Goal: Complete application form

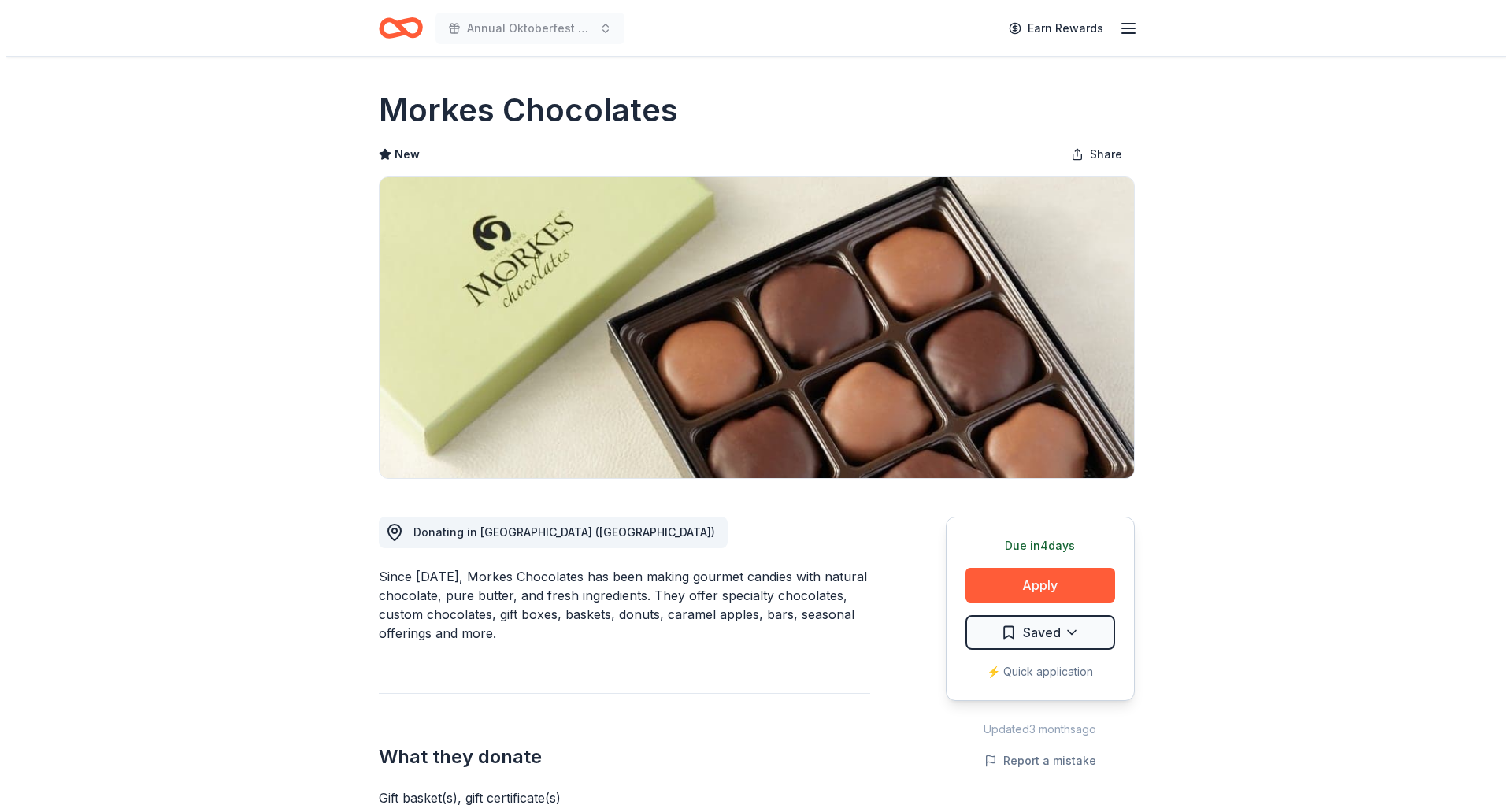
scroll to position [236, 0]
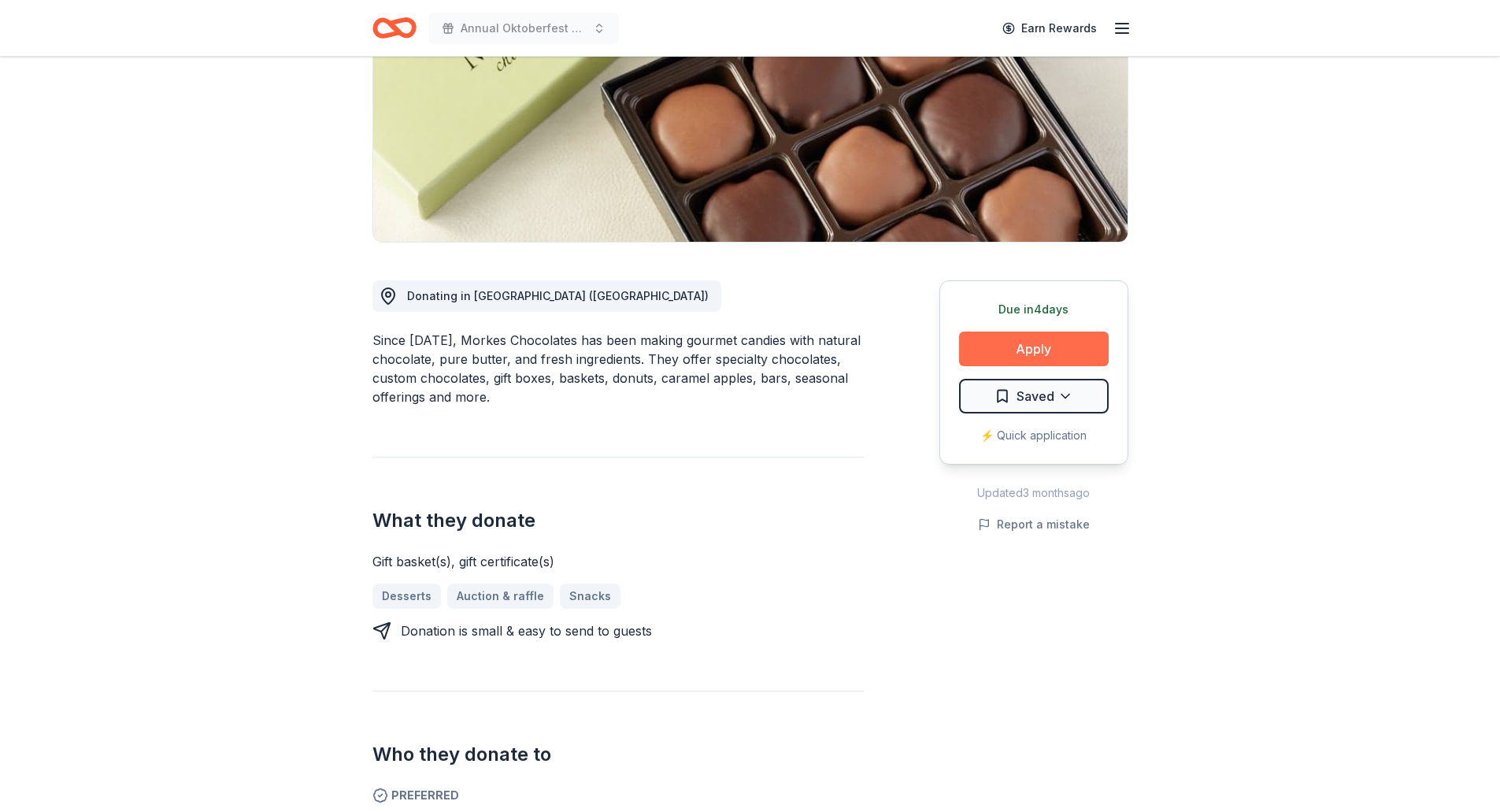
click at [1037, 347] on button "Apply" at bounding box center [1034, 349] width 150 height 34
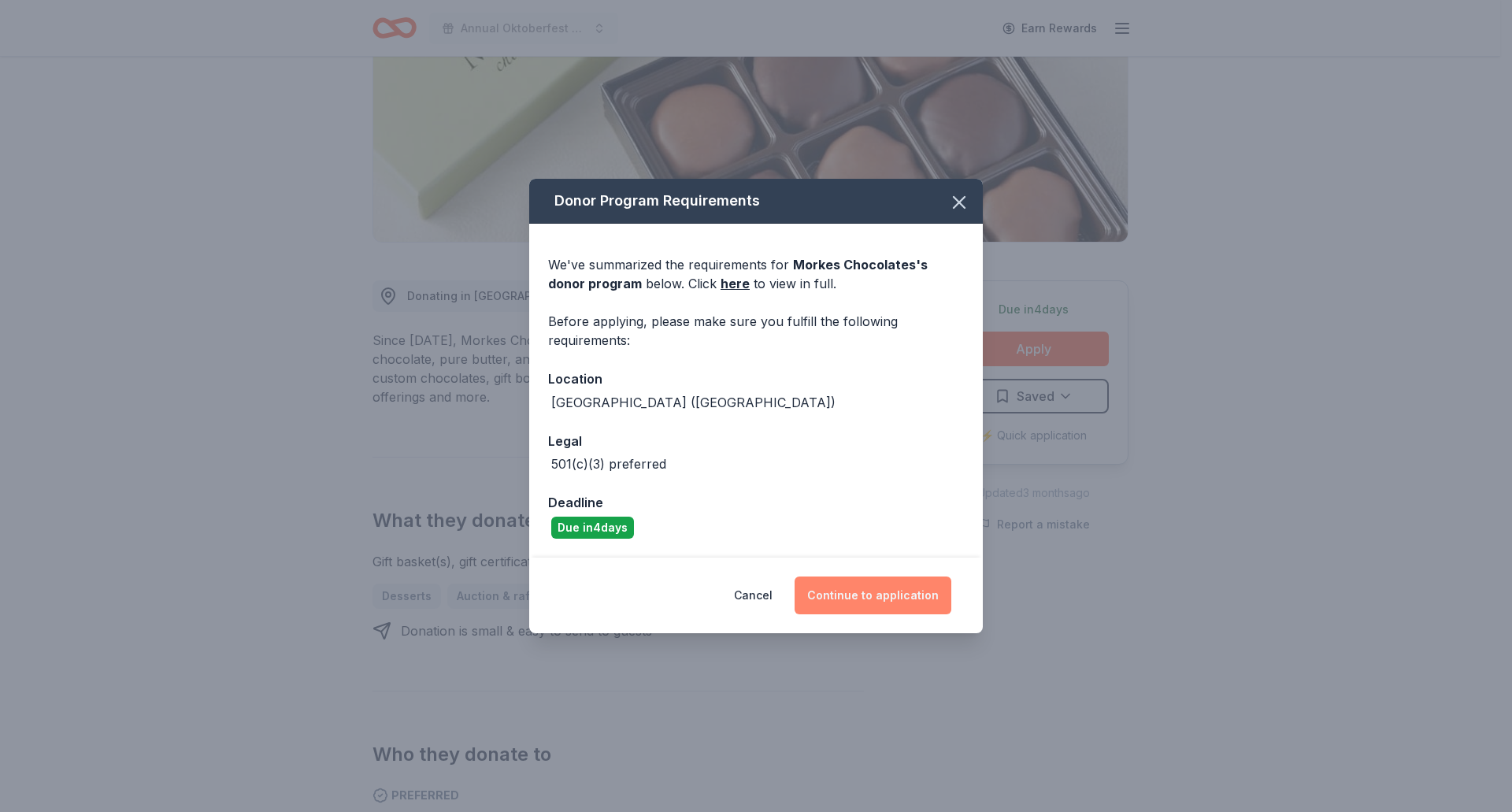
click at [870, 594] on button "Continue to application" at bounding box center [873, 595] width 157 height 38
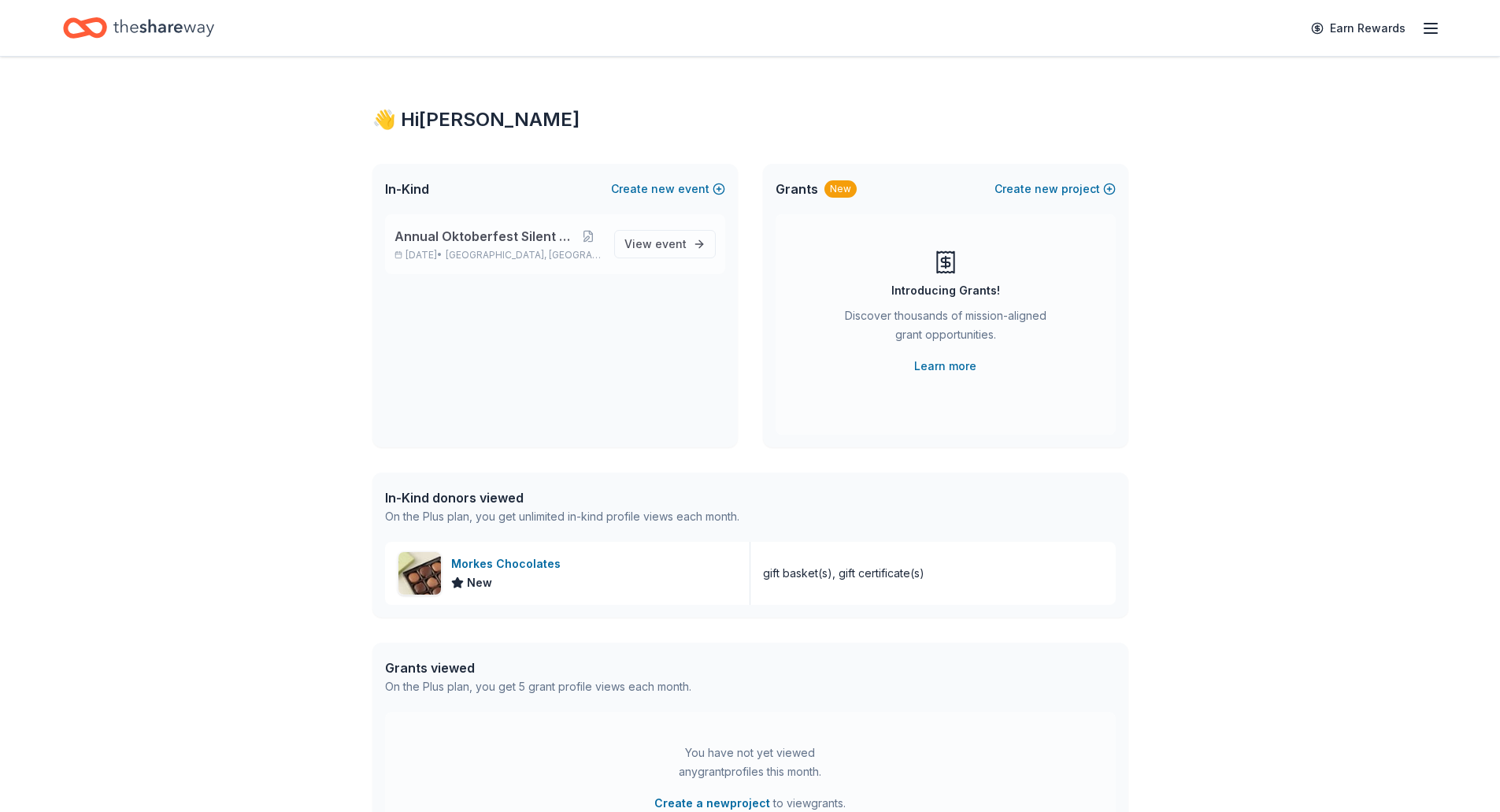
click at [530, 241] on span "Annual Oktoberfest Silent Auction" at bounding box center [484, 236] width 180 height 19
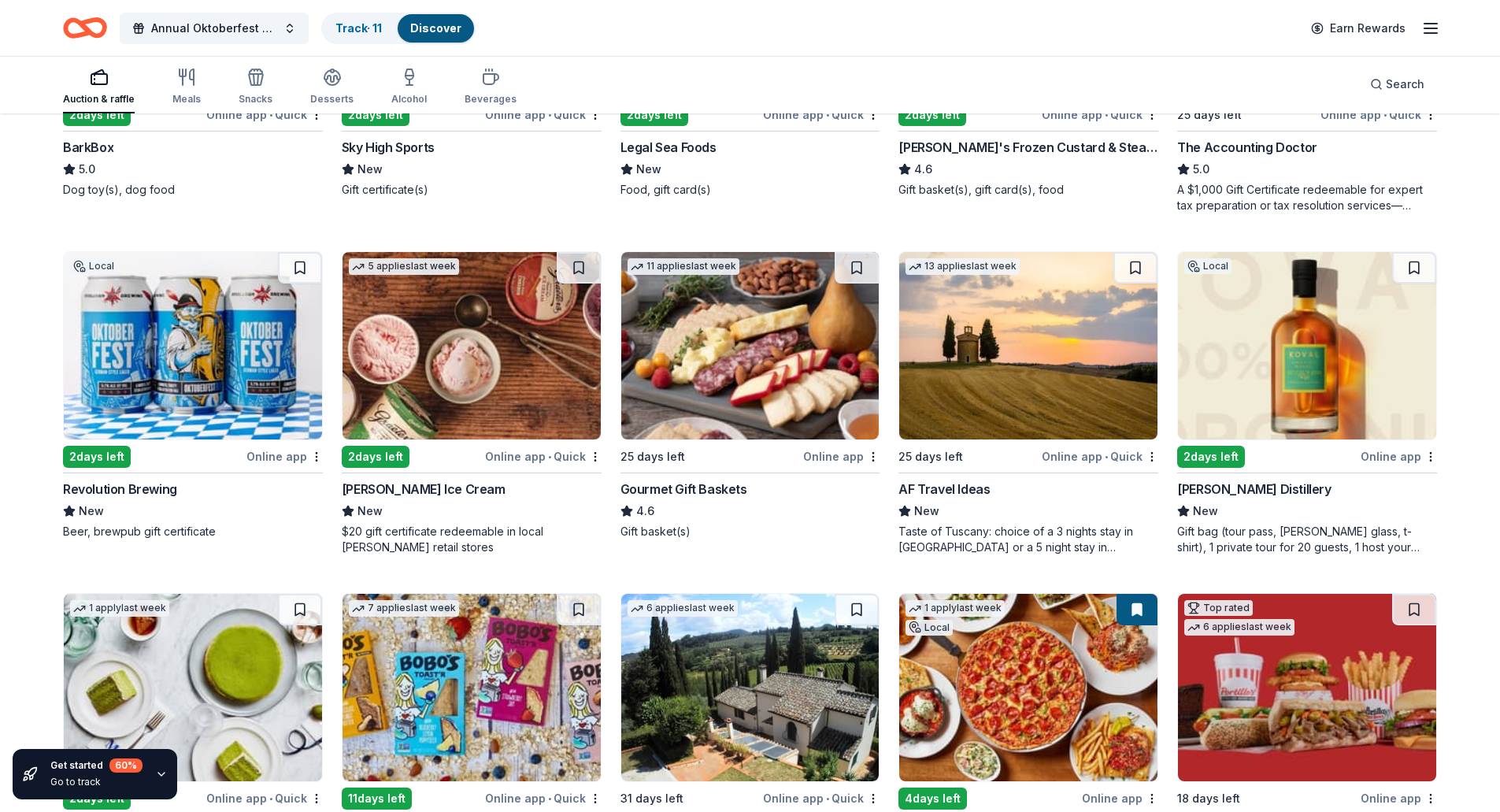
scroll to position [1547, 0]
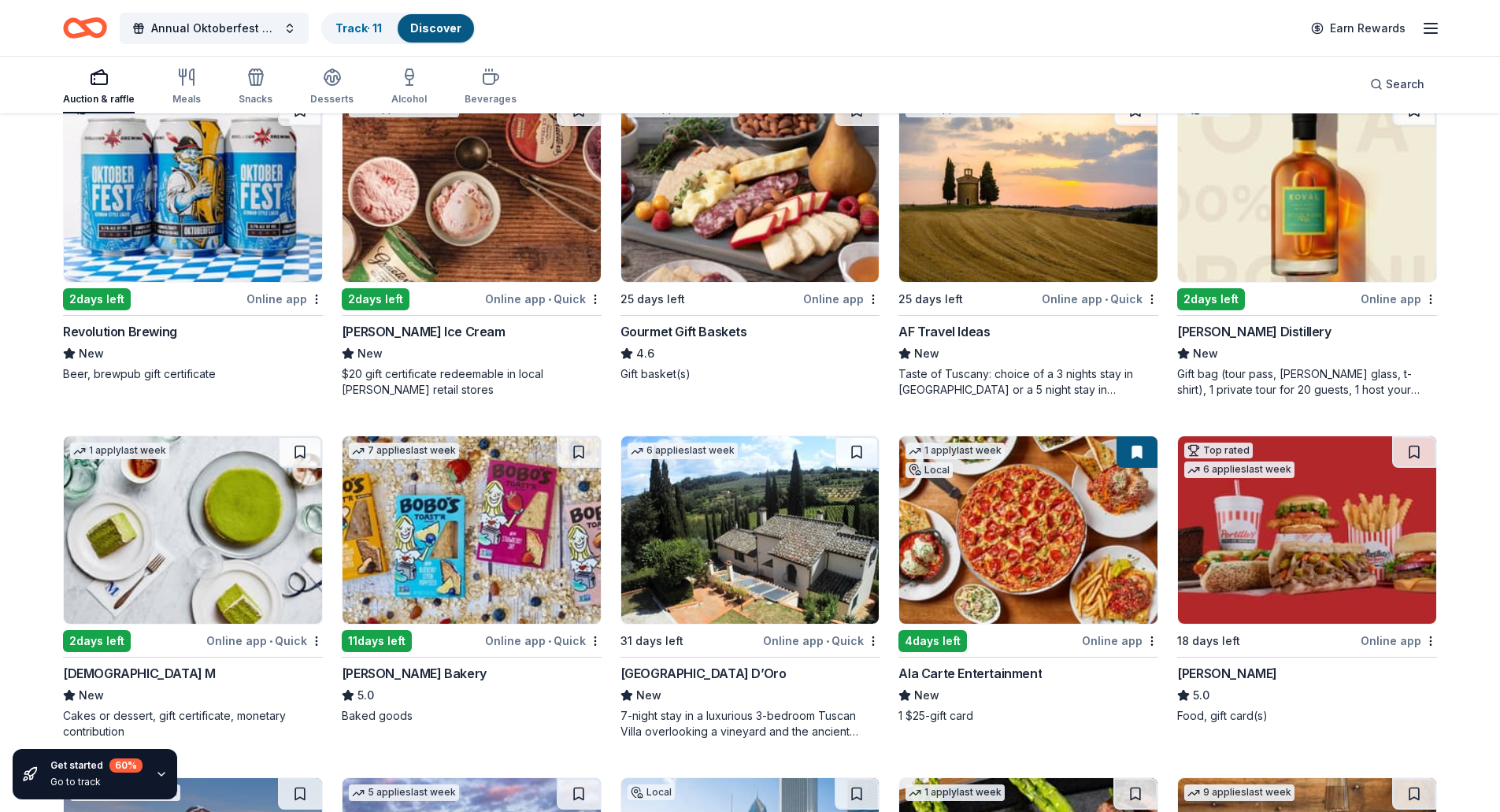
click at [1225, 333] on div "[PERSON_NAME] Distillery" at bounding box center [1254, 331] width 153 height 19
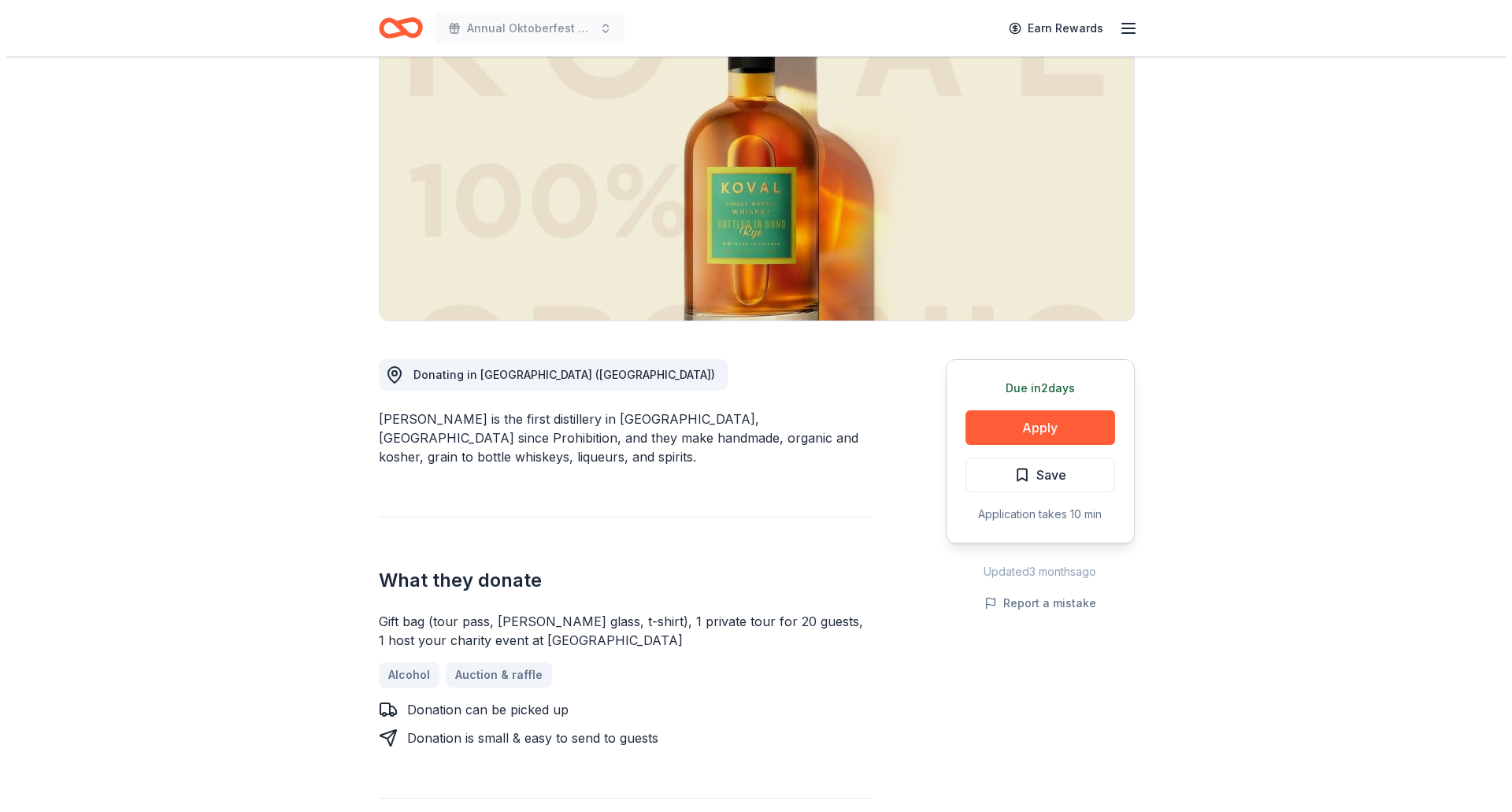
scroll to position [236, 0]
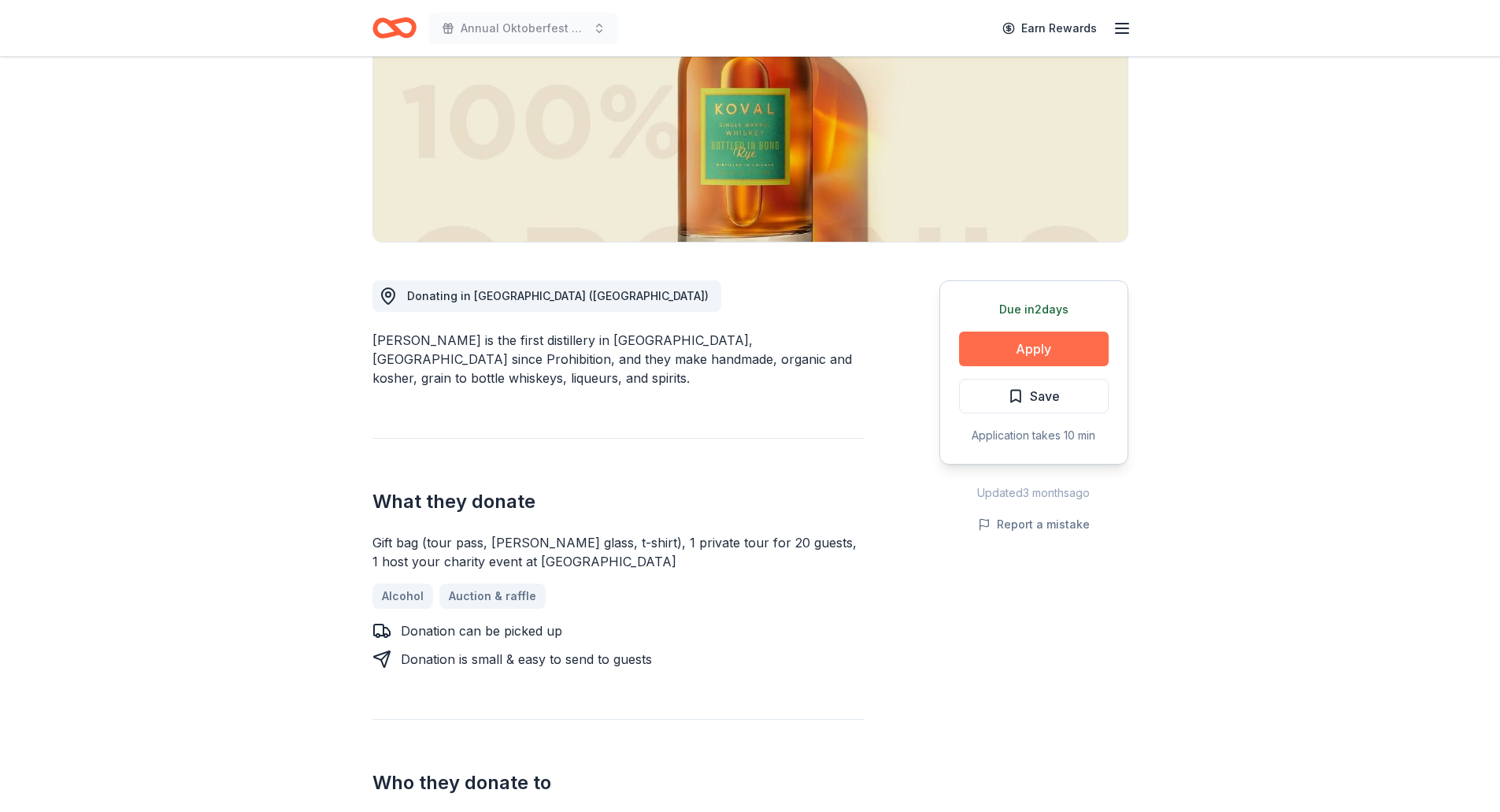
click at [1020, 344] on button "Apply" at bounding box center [1034, 349] width 150 height 34
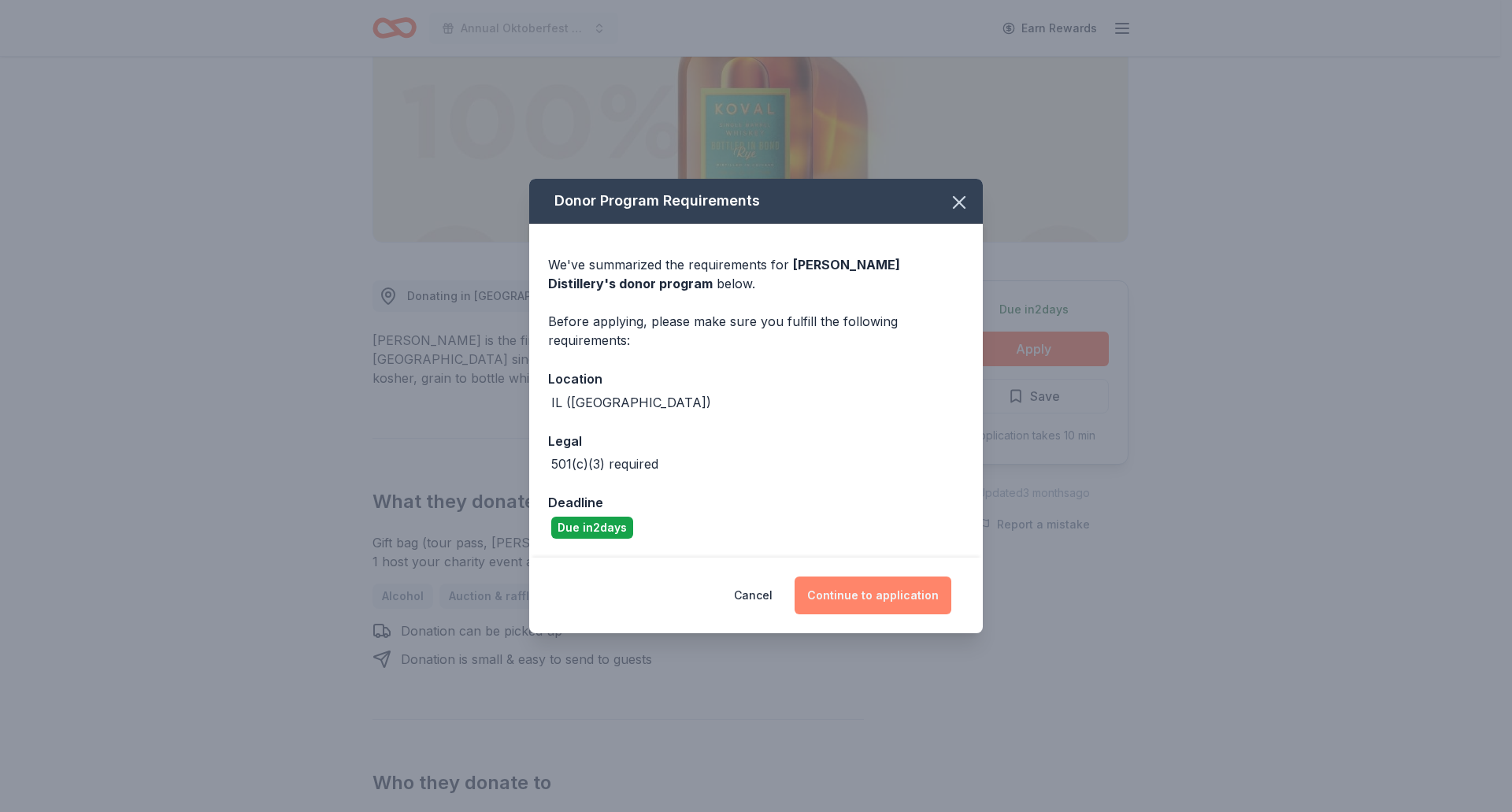
click at [858, 592] on button "Continue to application" at bounding box center [873, 595] width 157 height 38
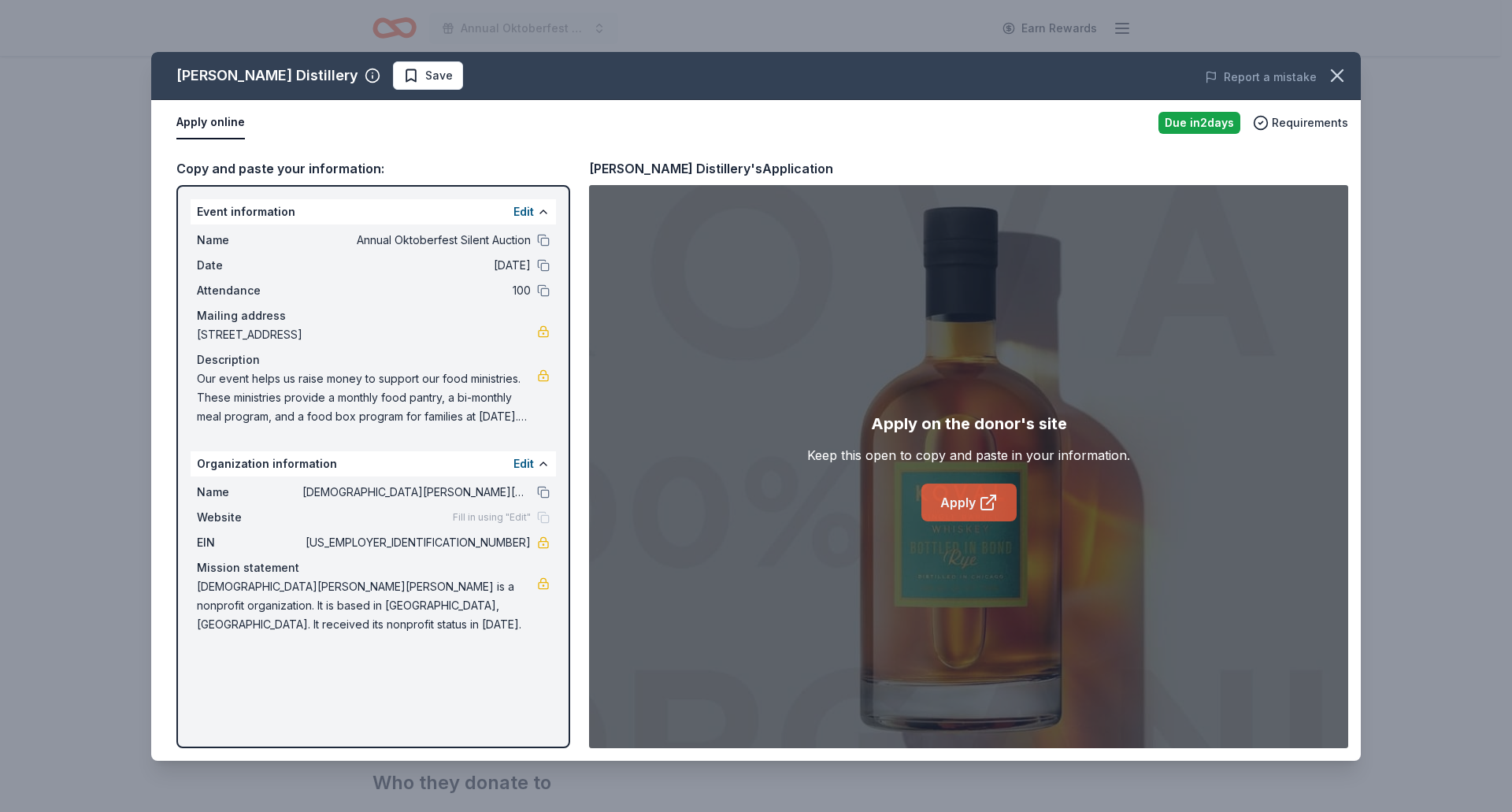
click at [947, 501] on link "Apply" at bounding box center [969, 502] width 95 height 38
